Goal: Navigation & Orientation: Find specific page/section

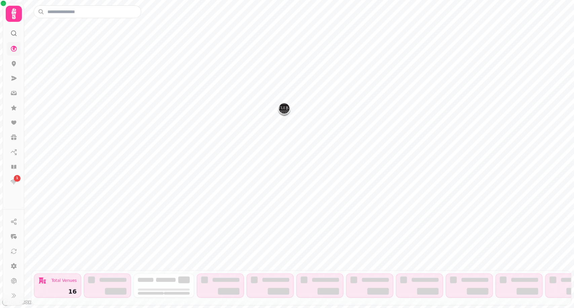
click at [11, 52] on link at bounding box center [13, 48] width 13 height 13
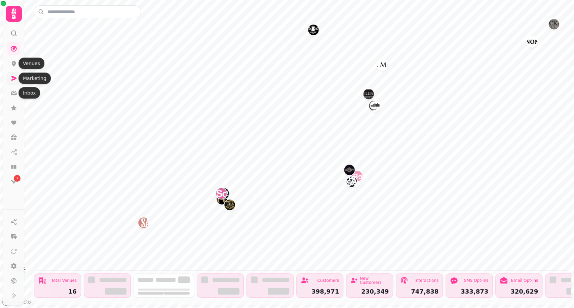
drag, startPoint x: 17, startPoint y: 91, endPoint x: 15, endPoint y: 81, distance: 10.2
click at [16, 91] on icon at bounding box center [13, 93] width 7 height 7
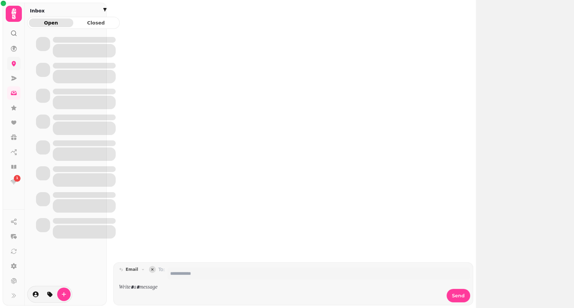
click at [20, 63] on link at bounding box center [13, 63] width 13 height 13
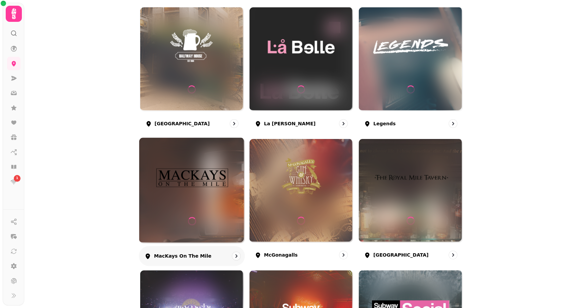
scroll to position [299, 0]
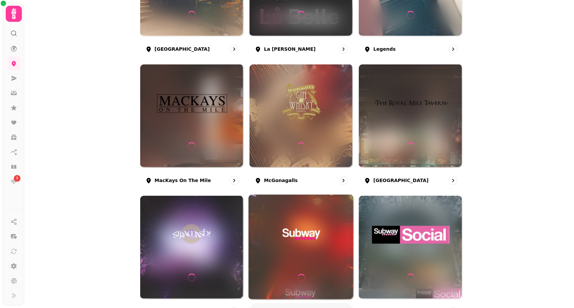
click at [285, 244] on img at bounding box center [301, 235] width 79 height 44
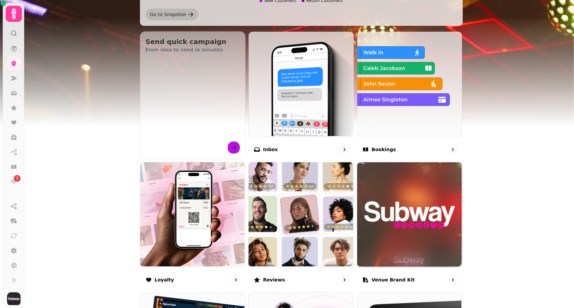
scroll to position [224, 0]
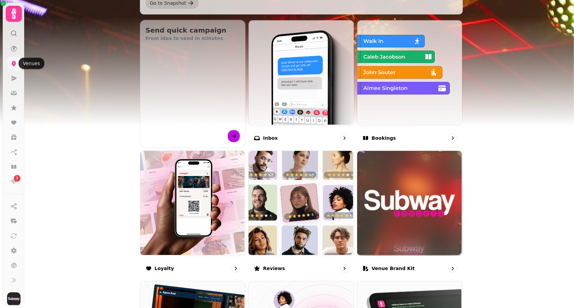
click at [16, 64] on icon at bounding box center [13, 63] width 7 height 7
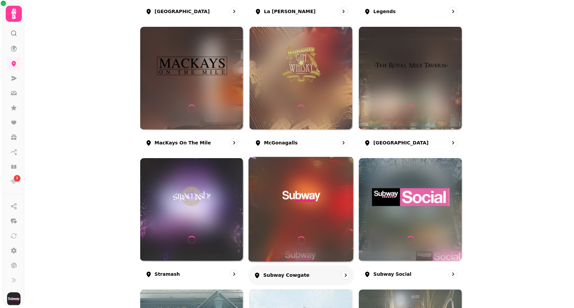
scroll to position [411, 0]
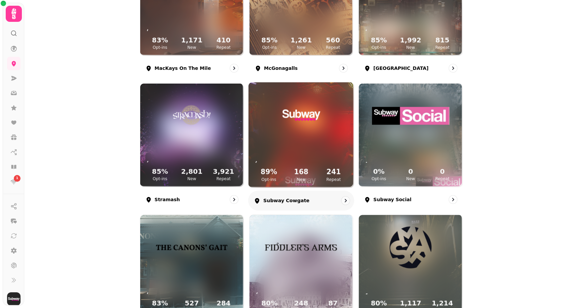
click at [294, 188] on link "89 % Opt-ins 168 New 241 Repeat Subway Cowgate" at bounding box center [301, 146] width 106 height 129
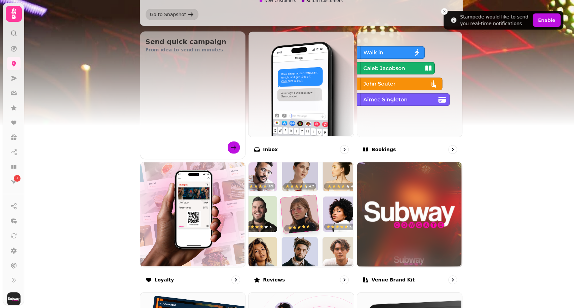
scroll to position [187, 0]
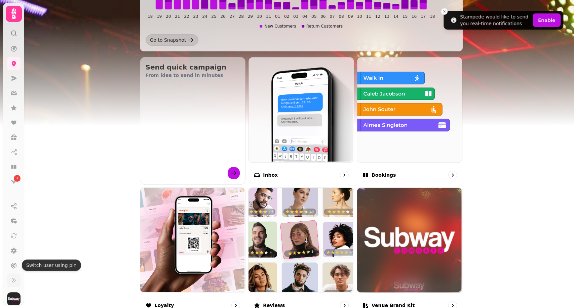
click at [10, 281] on icon at bounding box center [13, 280] width 7 height 7
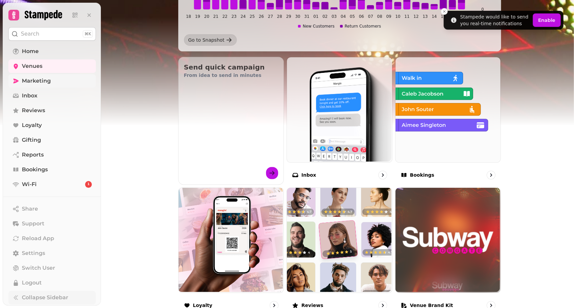
click at [48, 81] on span "Marketing" at bounding box center [36, 81] width 29 height 8
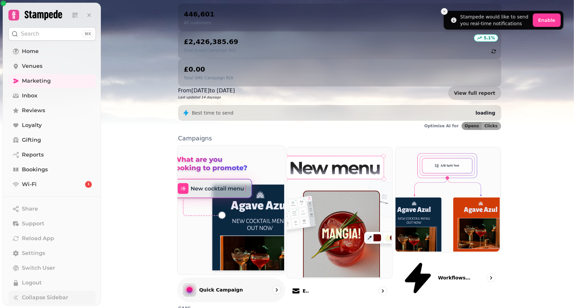
scroll to position [111, 0]
